Goal: Check status: Check status

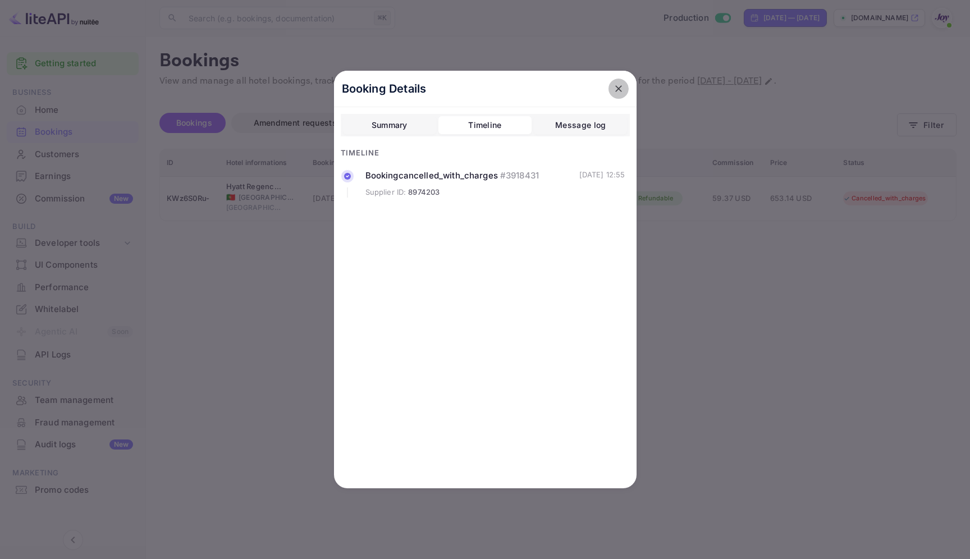
click at [613, 94] on icon "close" at bounding box center [618, 88] width 11 height 11
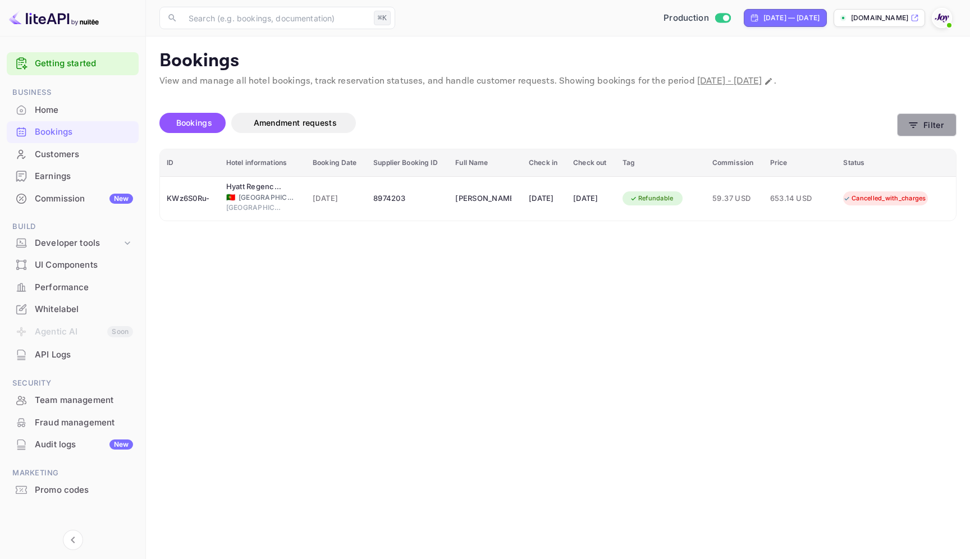
click at [938, 121] on button "Filter" at bounding box center [926, 124] width 59 height 23
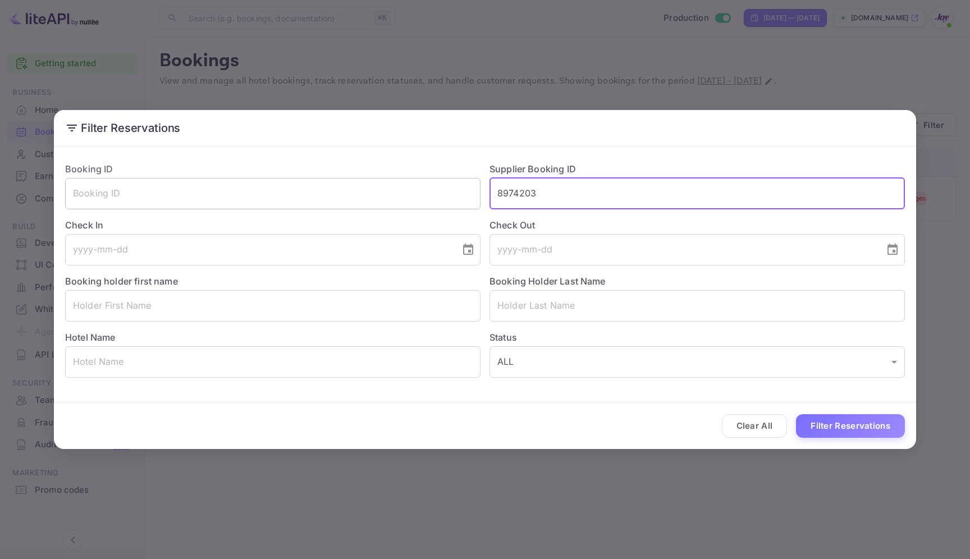
drag, startPoint x: 537, startPoint y: 197, endPoint x: 412, endPoint y: 181, distance: 126.1
click at [412, 181] on div "Booking ID ​ Supplier Booking ID 8974203 ​ Check In ​ Check Out ​ Booking holde…" at bounding box center [480, 265] width 848 height 224
paste input "9787952"
type input "9787952"
click at [873, 410] on div "Clear All Filter Reservations" at bounding box center [485, 426] width 862 height 47
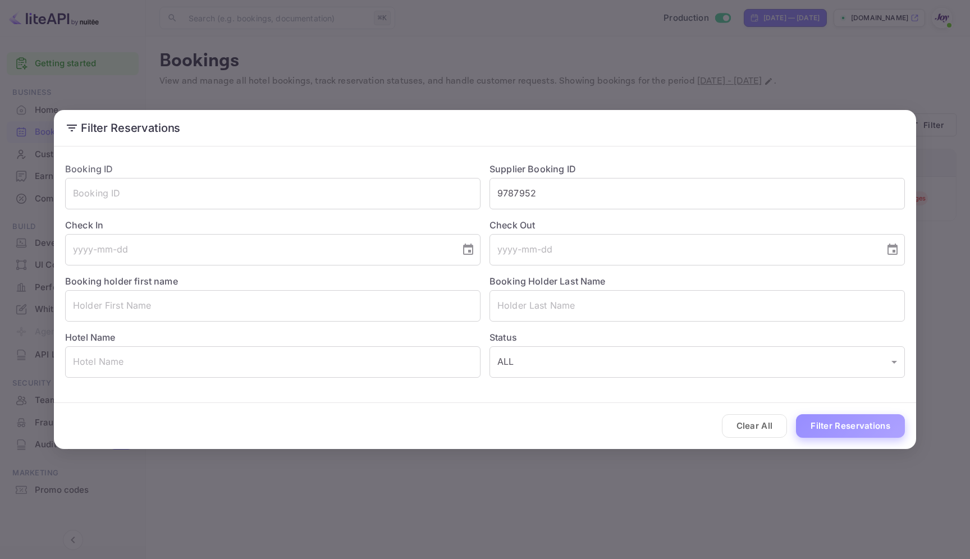
click at [868, 425] on button "Filter Reservations" at bounding box center [850, 426] width 109 height 24
click at [832, 432] on button "Filter Reservations" at bounding box center [850, 426] width 109 height 24
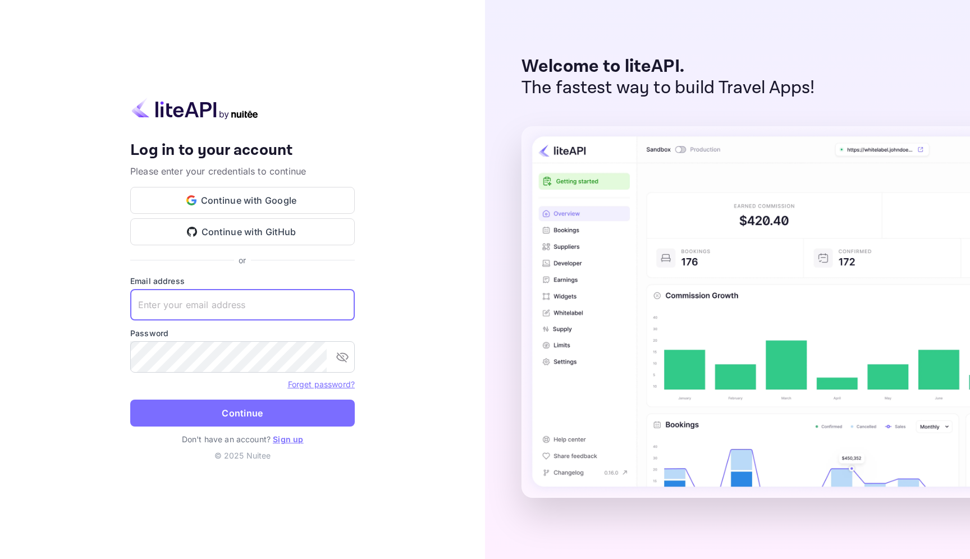
click at [282, 308] on input "text" at bounding box center [242, 304] width 224 height 31
type input "services@withjoy.com"
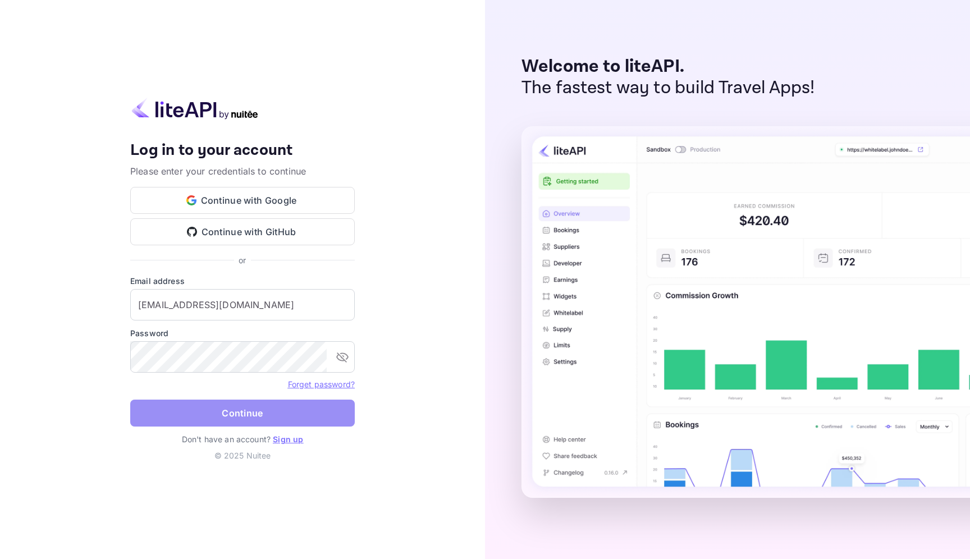
click at [244, 412] on button "Continue" at bounding box center [242, 413] width 224 height 27
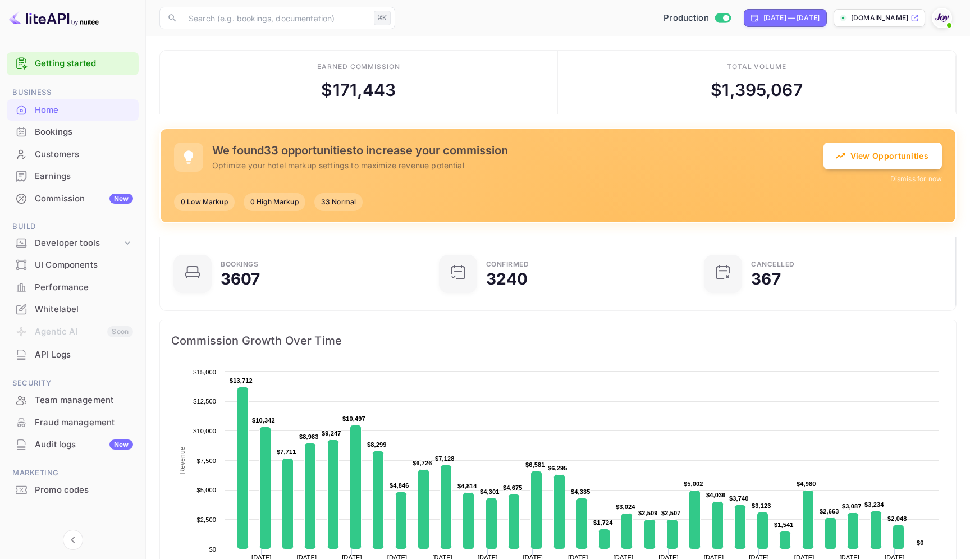
scroll to position [1, 1]
click at [40, 132] on div "Bookings" at bounding box center [84, 132] width 98 height 13
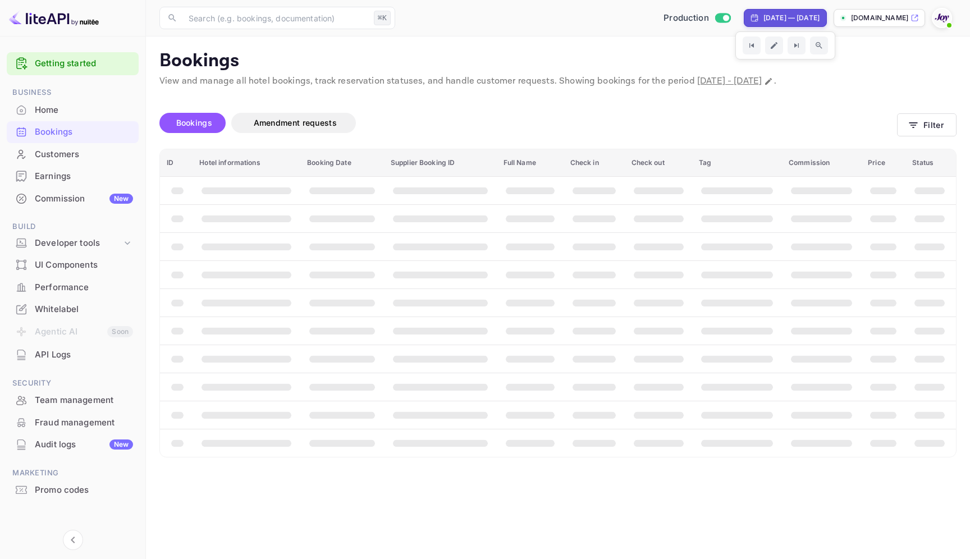
click at [744, 25] on div "Sep 9, 2025 — Oct 9, 2025" at bounding box center [785, 18] width 83 height 18
select select "8"
select select "2025"
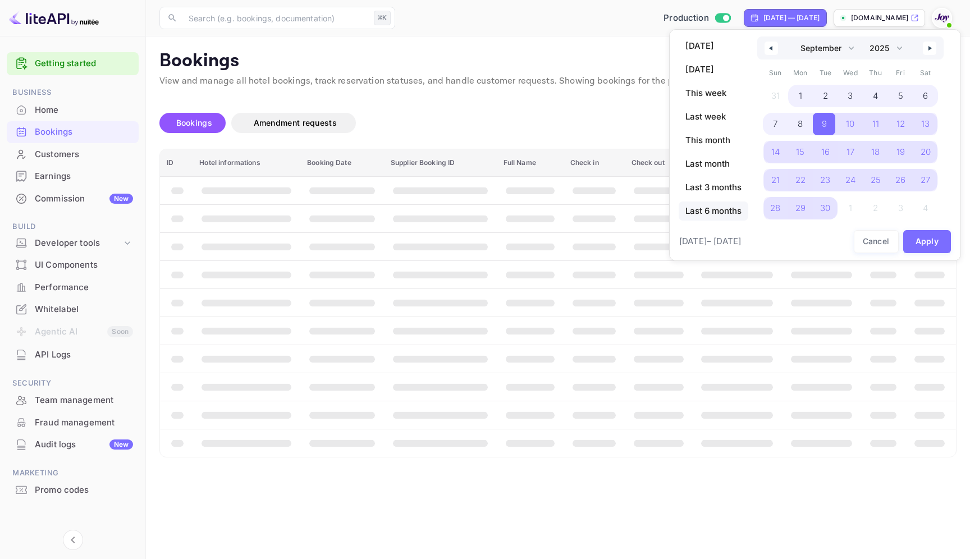
click at [709, 209] on span "Last 6 months" at bounding box center [713, 210] width 70 height 19
select select "3"
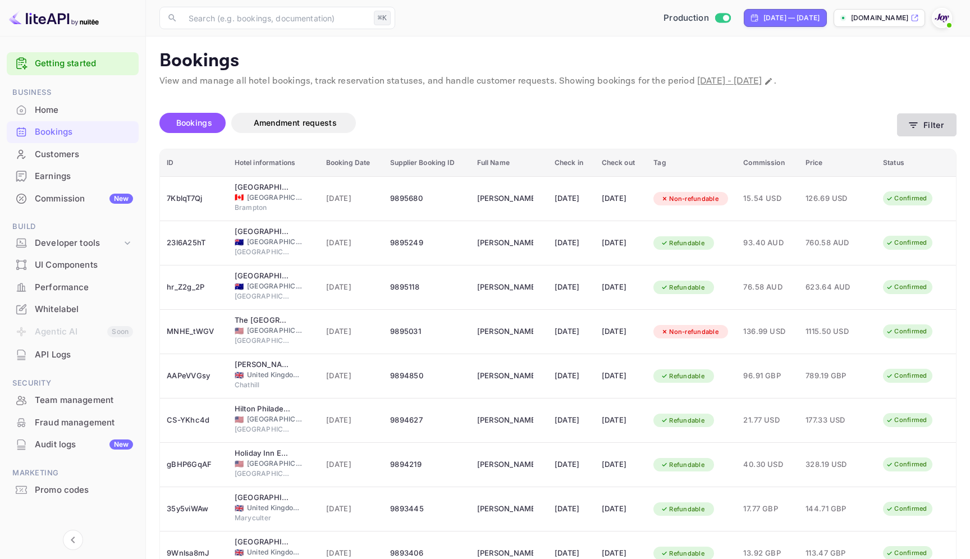
click at [914, 132] on button "Filter" at bounding box center [926, 124] width 59 height 23
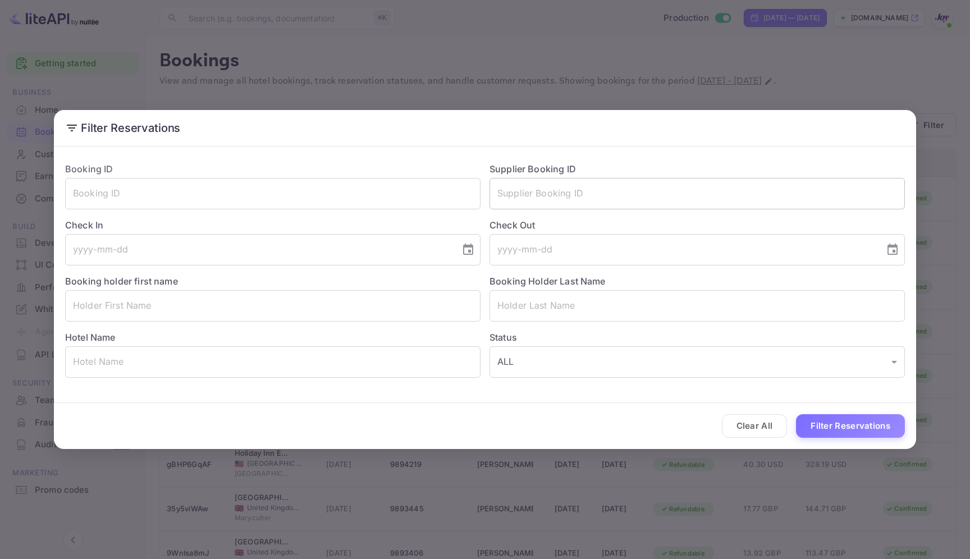
click at [687, 192] on input "text" at bounding box center [696, 193] width 415 height 31
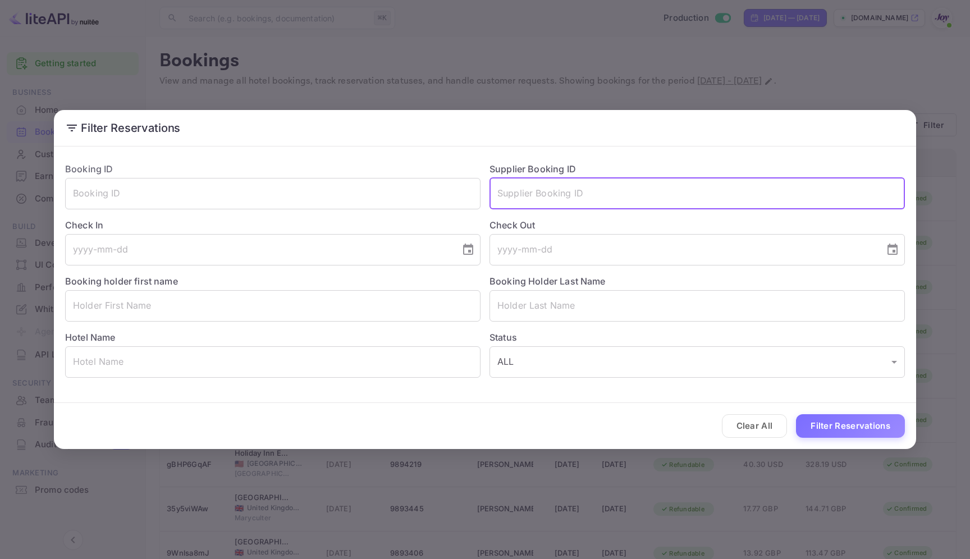
paste input "9787952"
type input "9787952"
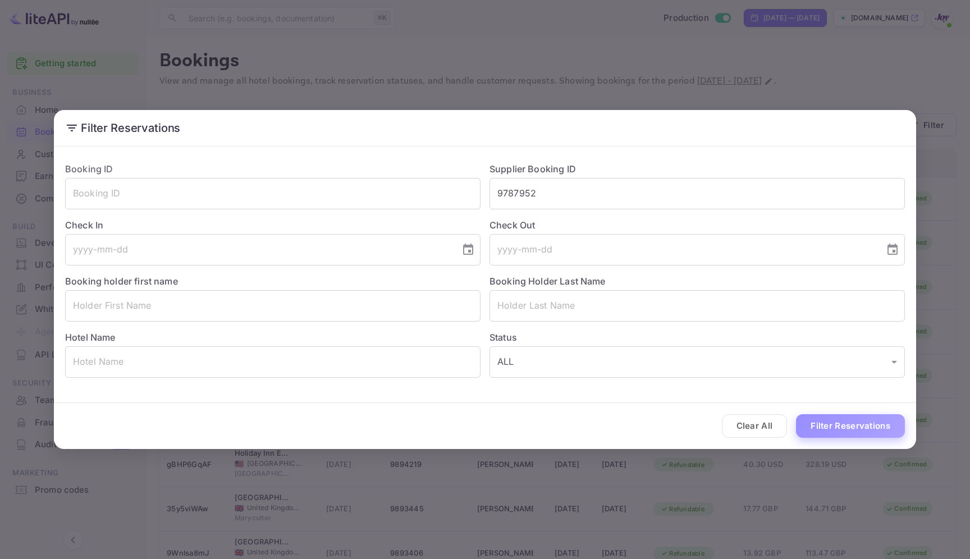
click at [873, 419] on button "Filter Reservations" at bounding box center [850, 426] width 109 height 24
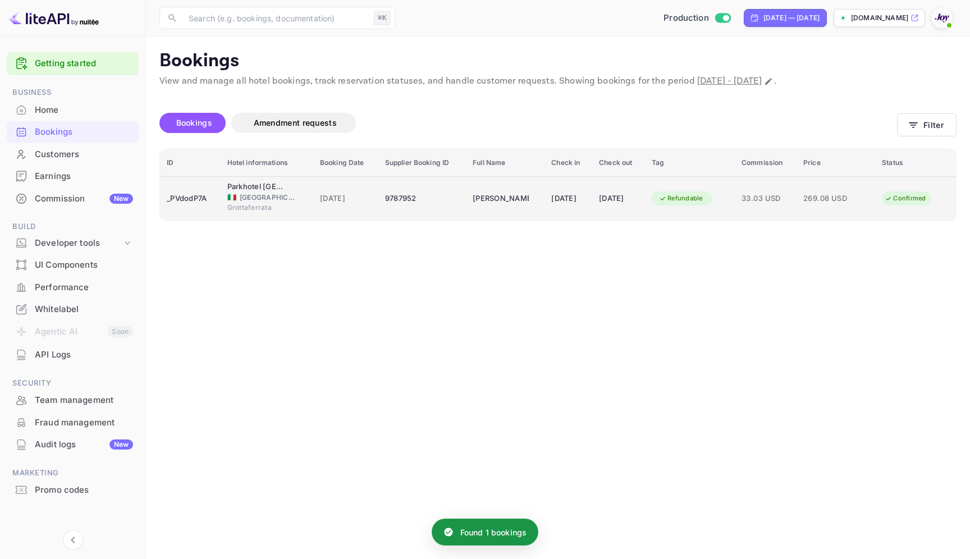
click at [434, 193] on div "9787952" at bounding box center [422, 199] width 74 height 18
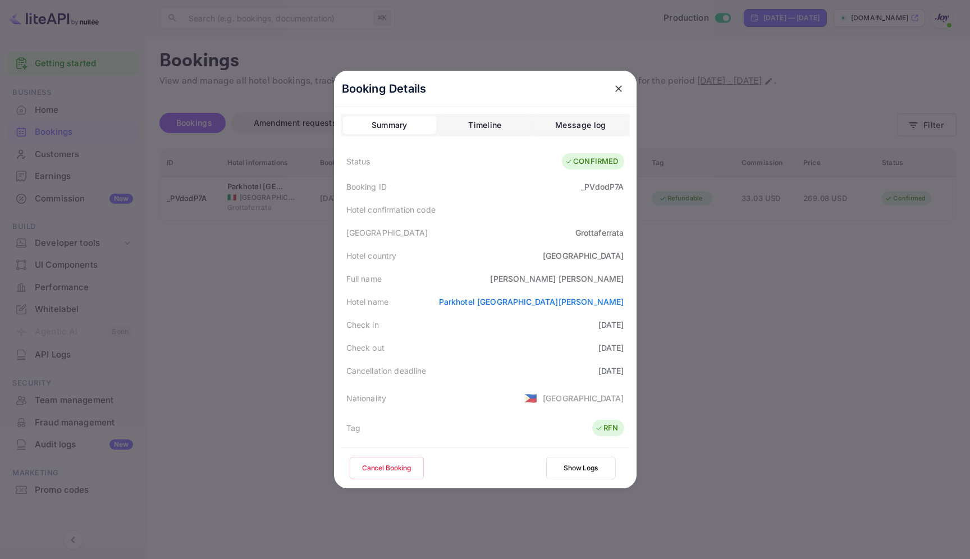
click at [721, 298] on div at bounding box center [485, 279] width 970 height 559
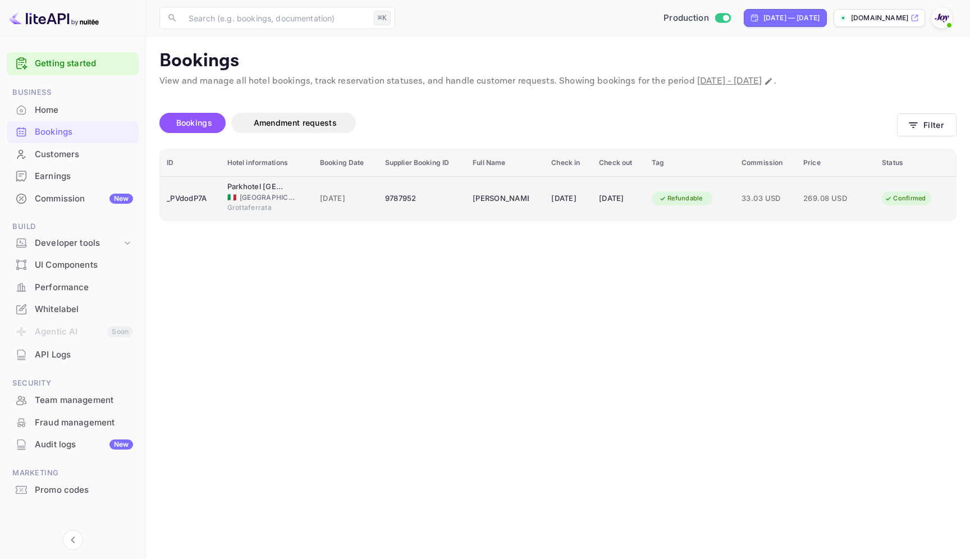
click at [584, 205] on div "29 Jul 2026" at bounding box center [568, 199] width 34 height 18
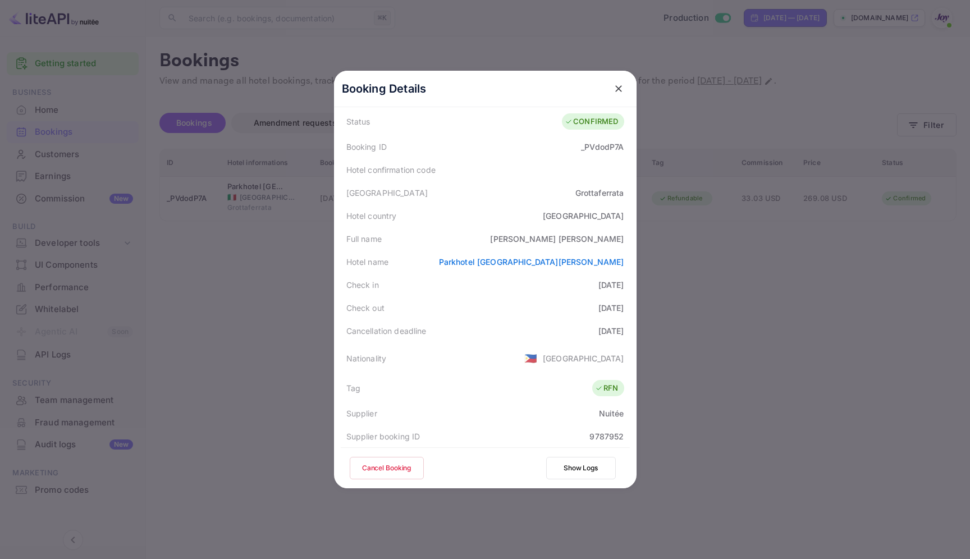
scroll to position [44, 0]
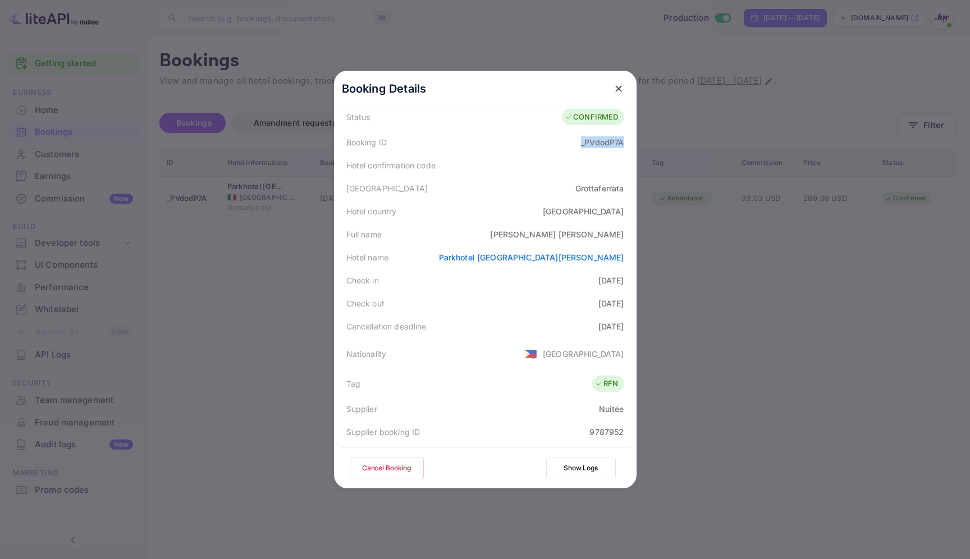
drag, startPoint x: 573, startPoint y: 142, endPoint x: 635, endPoint y: 142, distance: 61.2
click at [636, 143] on div "Booking Details Summary Timeline Message log Status CONFIRMED Booking ID _PVdod…" at bounding box center [485, 234] width 302 height 417
copy div "_PVdodP7A"
click at [691, 315] on div at bounding box center [485, 279] width 970 height 559
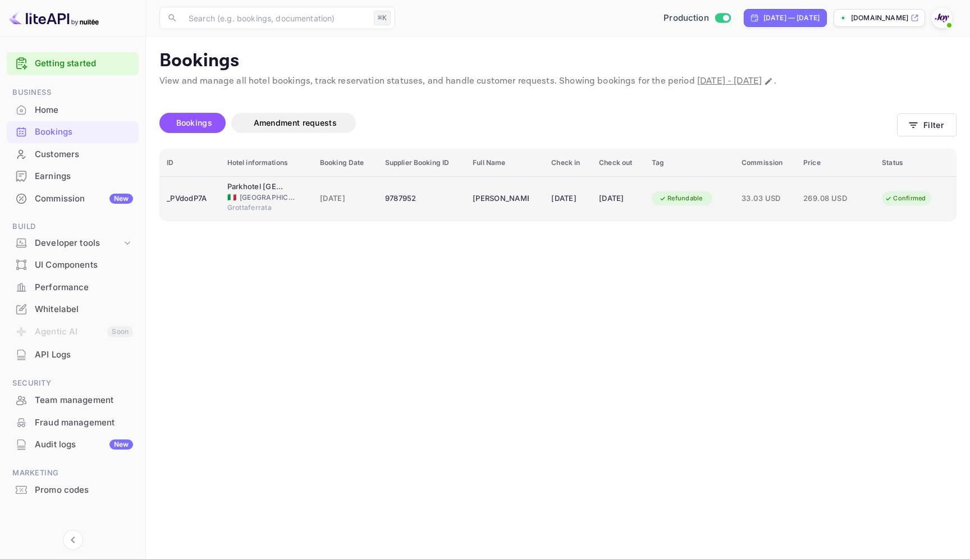
click at [300, 200] on td "Parkhotel Villa Grazioli 🇮🇹 Italy Grottaferrata" at bounding box center [267, 198] width 93 height 44
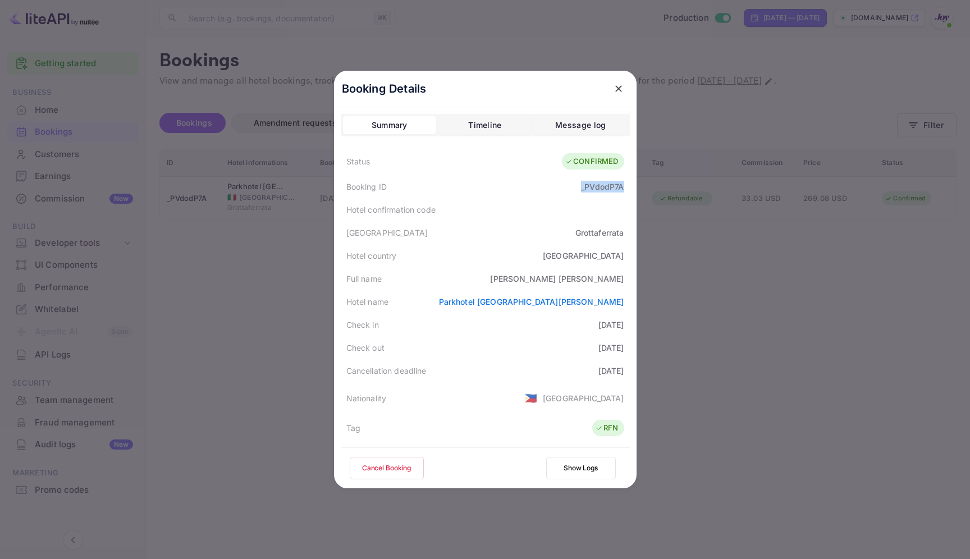
drag, startPoint x: 575, startPoint y: 189, endPoint x: 624, endPoint y: 191, distance: 48.9
click at [624, 191] on div "Booking ID _PVdodP7A" at bounding box center [485, 186] width 289 height 23
copy div "_PVdodP7A"
click at [781, 123] on div at bounding box center [485, 279] width 970 height 559
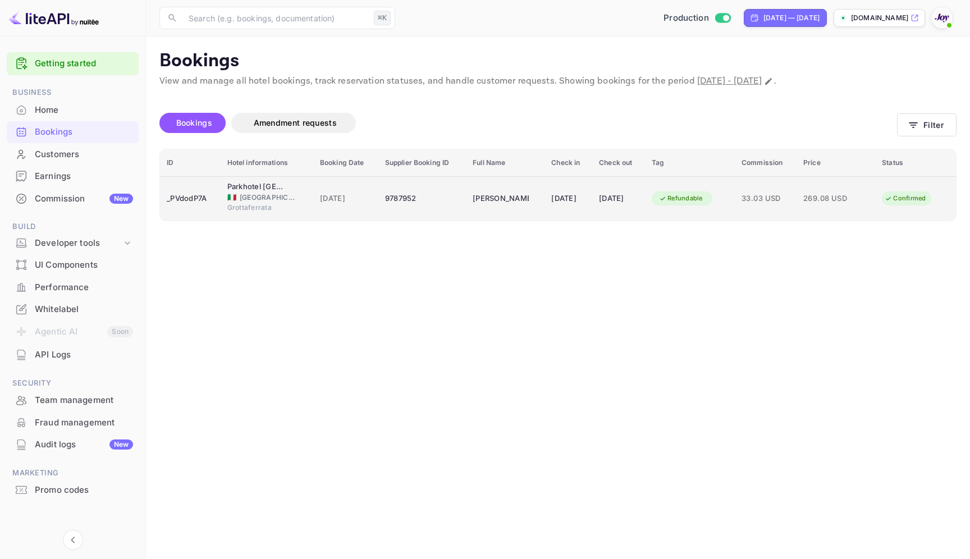
click at [441, 196] on div "9787952" at bounding box center [422, 199] width 74 height 18
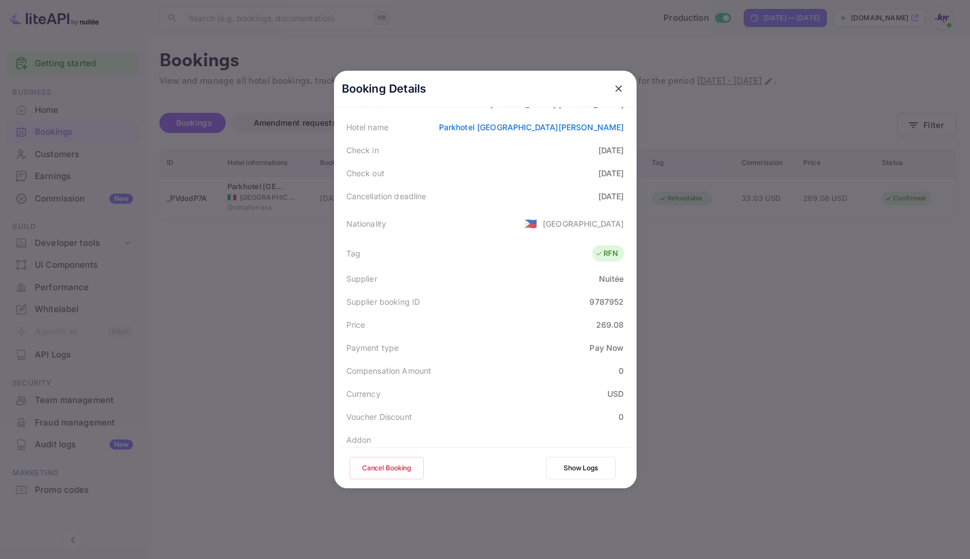
scroll to position [295, 0]
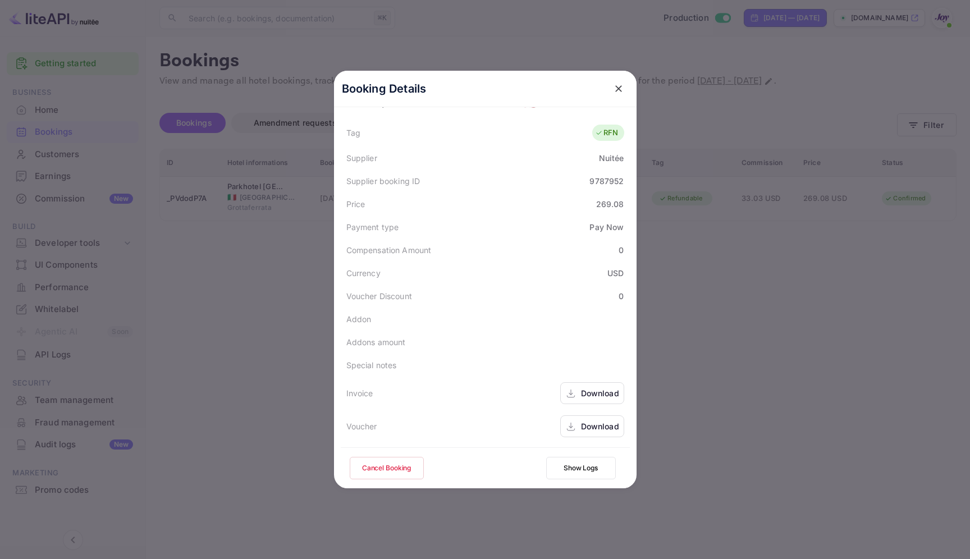
click at [688, 308] on div at bounding box center [485, 279] width 970 height 559
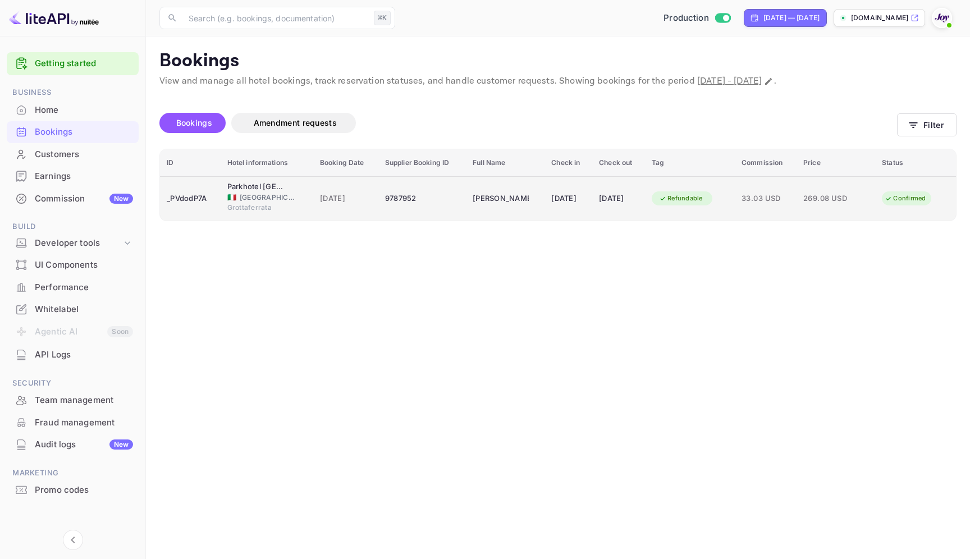
click at [453, 208] on td "9787952" at bounding box center [422, 198] width 88 height 44
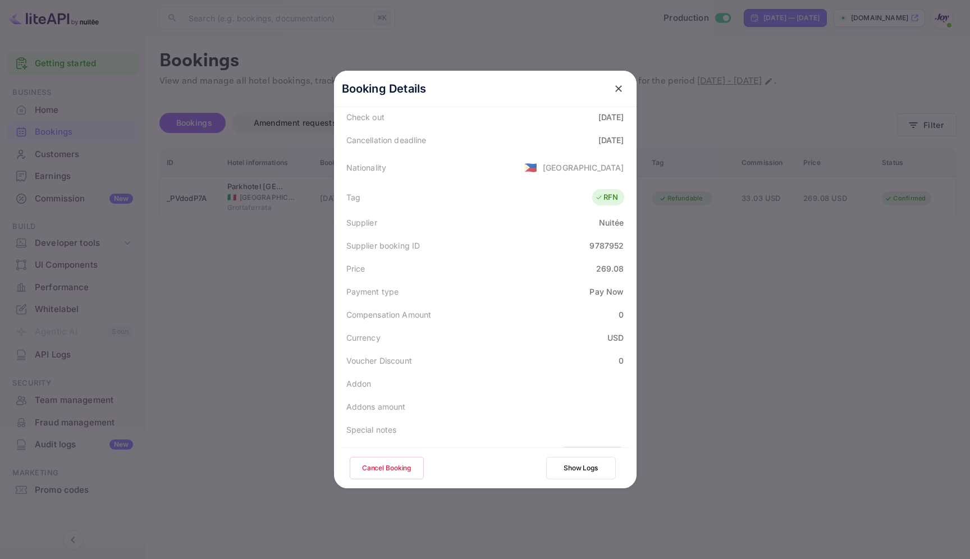
scroll to position [235, 0]
drag, startPoint x: 598, startPoint y: 264, endPoint x: 631, endPoint y: 265, distance: 33.7
click at [631, 265] on div "Booking Details Summary Timeline Message log Status CONFIRMED Booking ID _PVdod…" at bounding box center [485, 279] width 302 height 417
copy div "269.08"
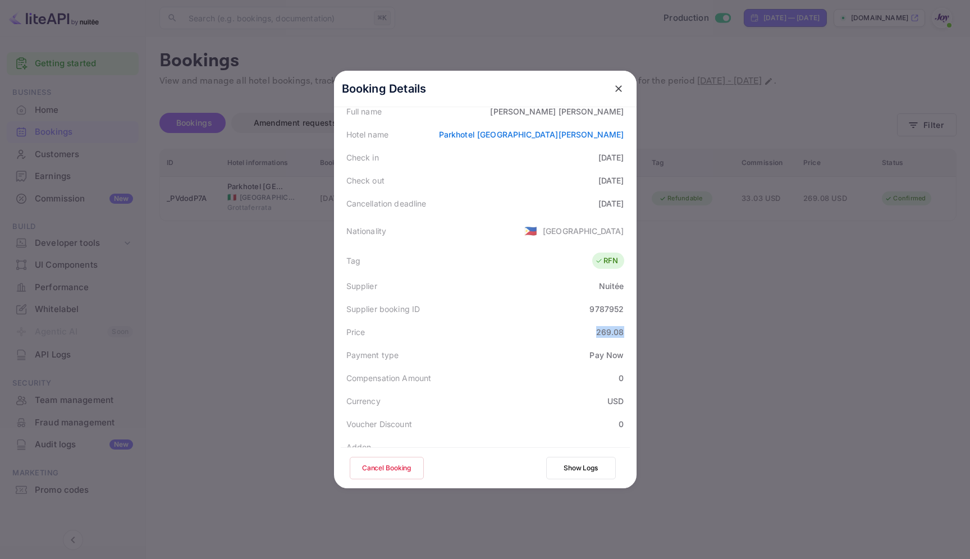
scroll to position [174, 0]
